Goal: Information Seeking & Learning: Learn about a topic

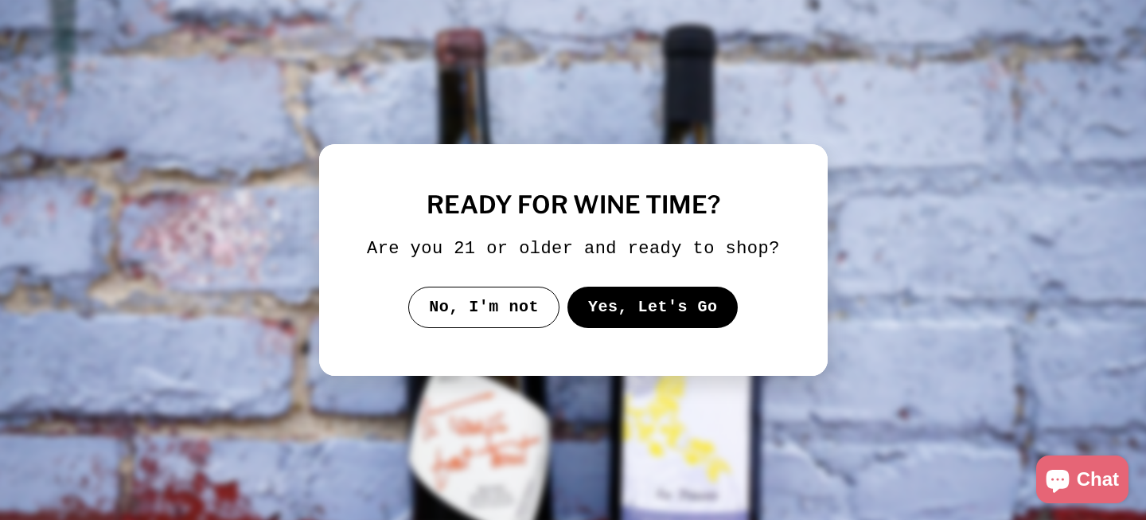
click at [597, 310] on button "Yes, Let's Go" at bounding box center [652, 306] width 171 height 41
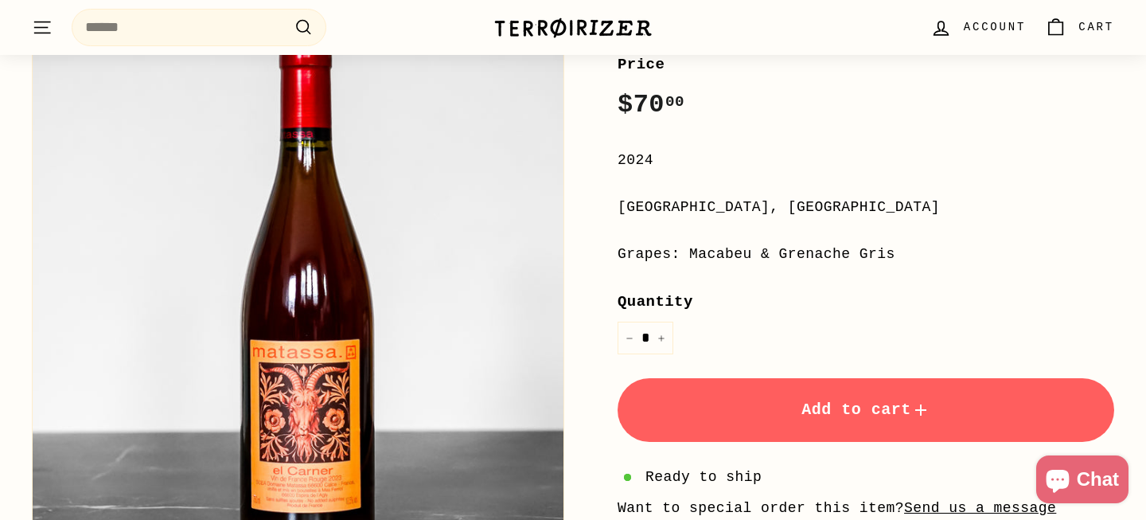
scroll to position [516, 0]
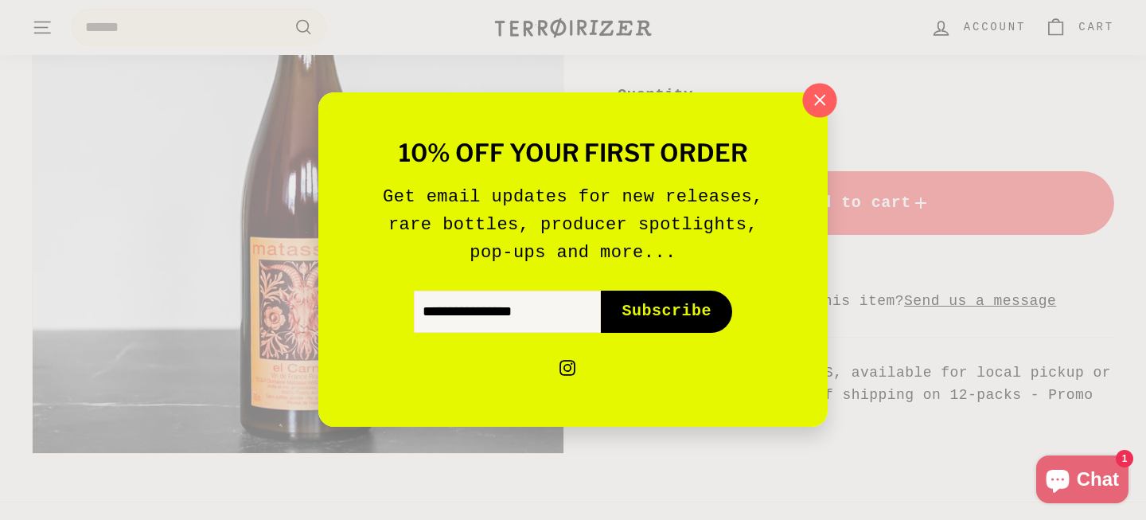
click at [826, 109] on icon "button" at bounding box center [820, 100] width 24 height 24
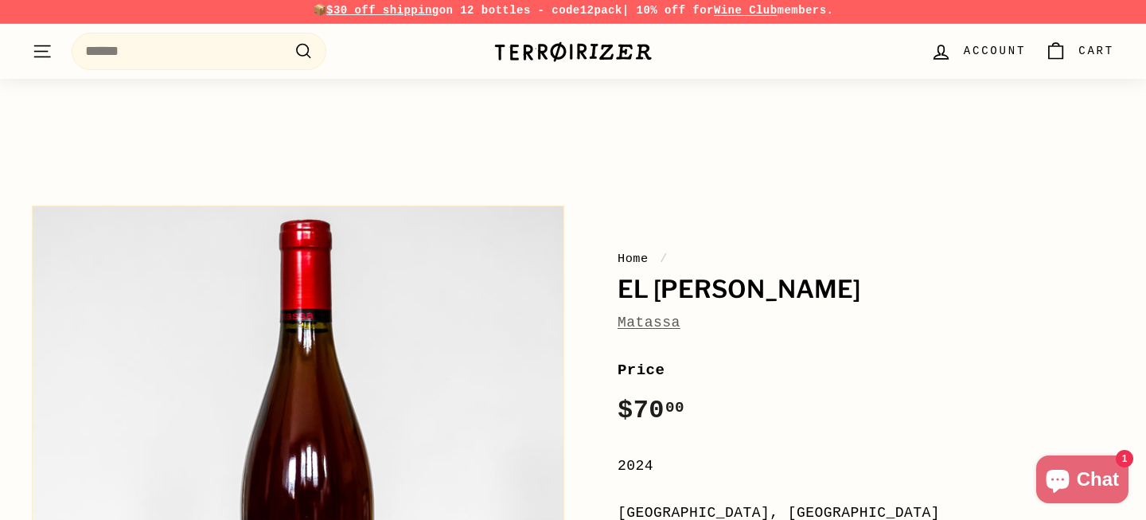
scroll to position [0, 0]
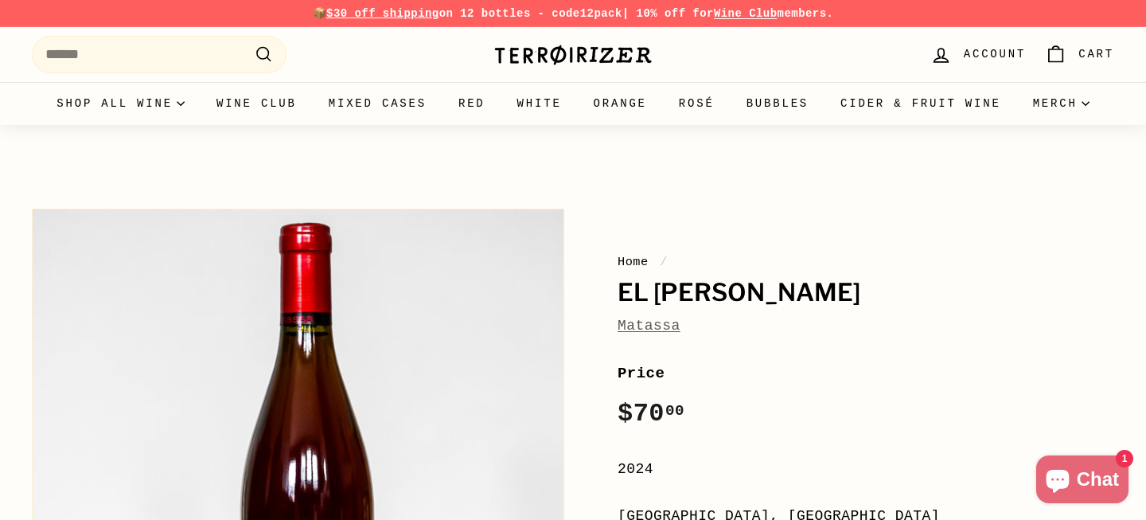
click at [656, 325] on link "Matassa" at bounding box center [648, 325] width 63 height 16
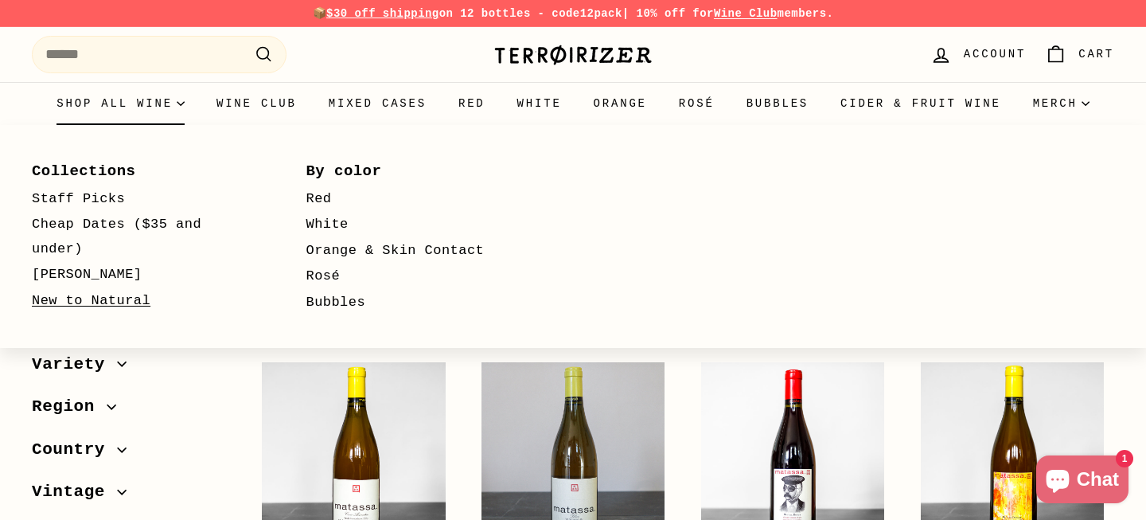
click at [119, 289] on link "New to Natural" at bounding box center [146, 301] width 228 height 26
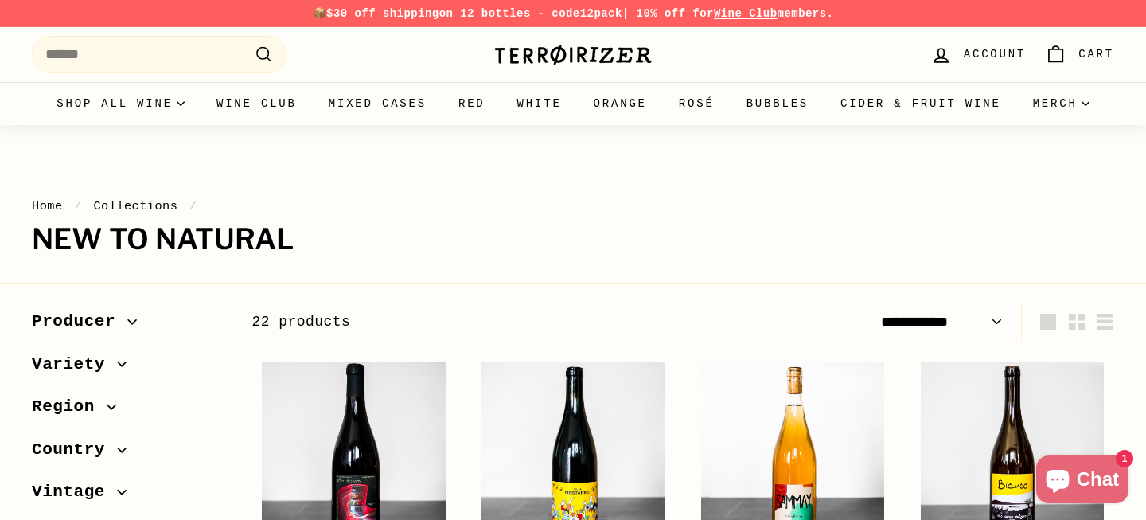
select select "**********"
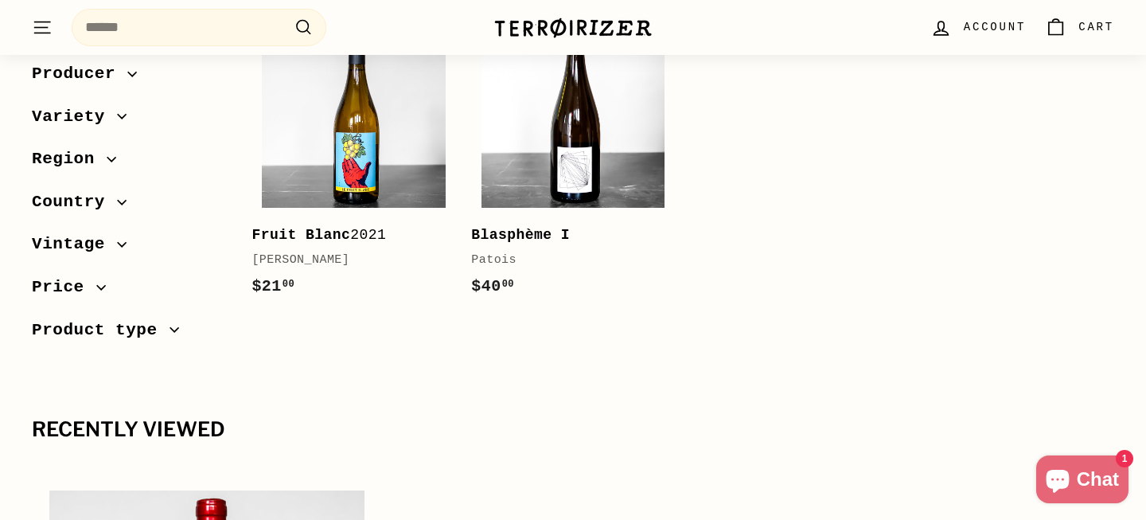
scroll to position [2514, 0]
